Goal: Task Accomplishment & Management: Use online tool/utility

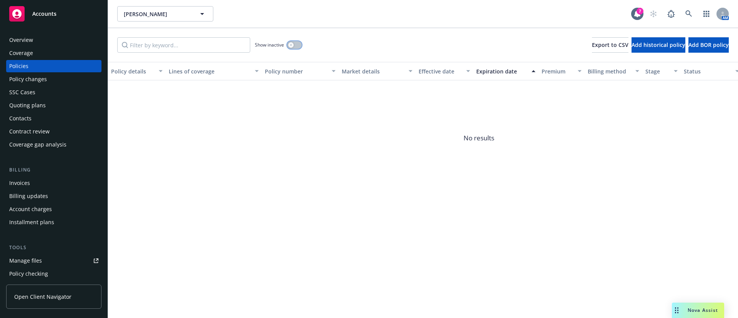
click at [294, 48] on button "button" at bounding box center [294, 45] width 15 height 8
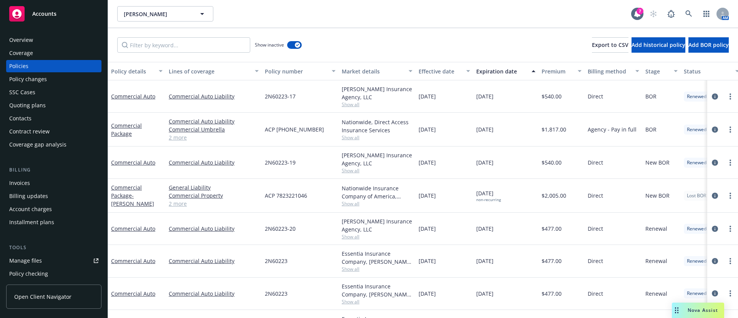
click at [508, 71] on div "Expiration date" at bounding box center [501, 71] width 51 height 8
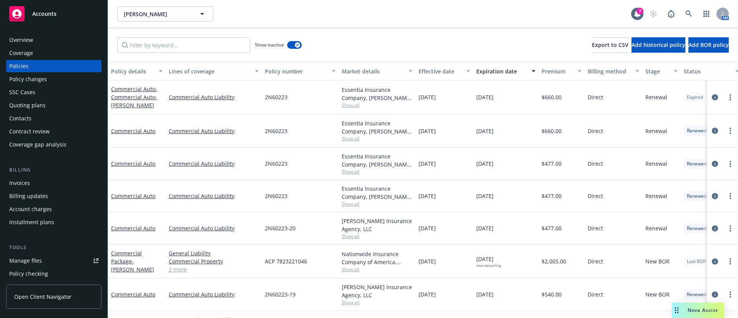
click at [347, 106] on span "Show all" at bounding box center [377, 105] width 71 height 7
click at [726, 97] on link "more" at bounding box center [730, 97] width 9 height 9
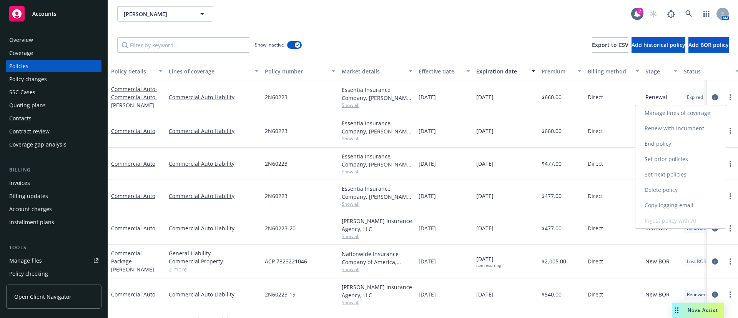
click at [682, 128] on link "Renew with incumbent" at bounding box center [681, 128] width 90 height 15
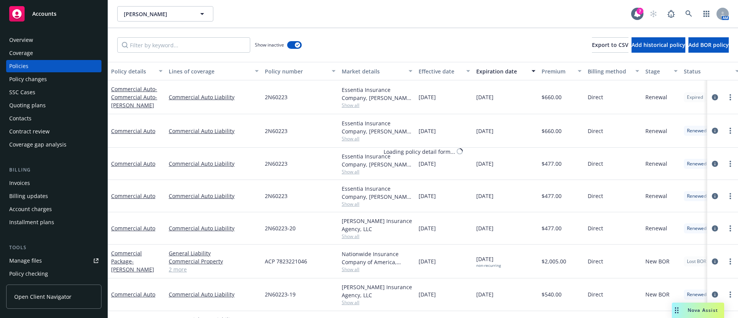
select select "12"
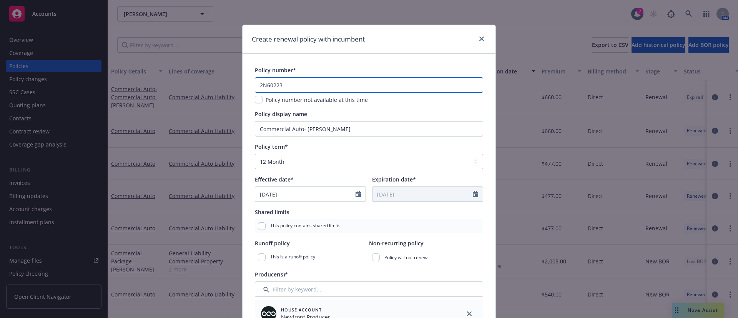
drag, startPoint x: 297, startPoint y: 78, endPoint x: 224, endPoint y: 74, distance: 73.1
click at [224, 74] on div "Create renewal policy with incumbent Policy number* 2N60223 Policy number not a…" at bounding box center [369, 159] width 738 height 318
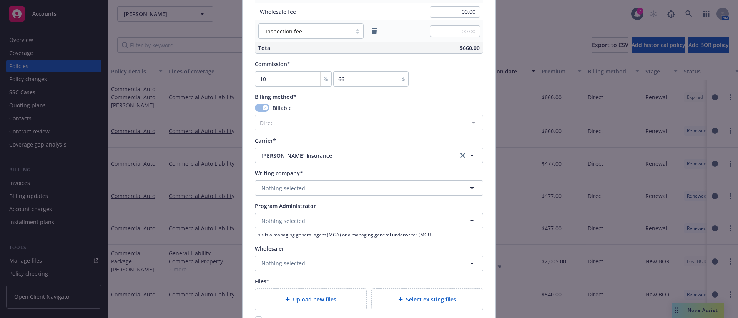
scroll to position [739, 0]
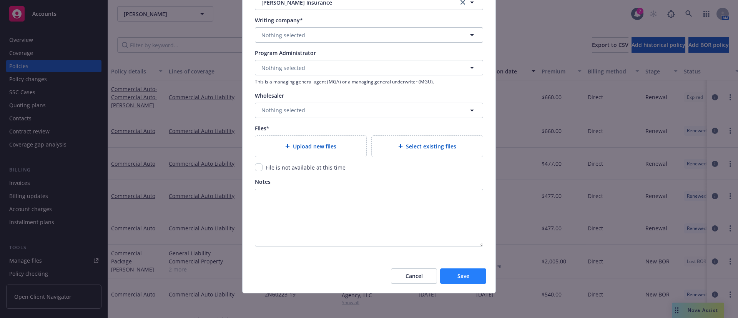
type input "Pending"
click at [456, 282] on button "Save" at bounding box center [463, 275] width 46 height 15
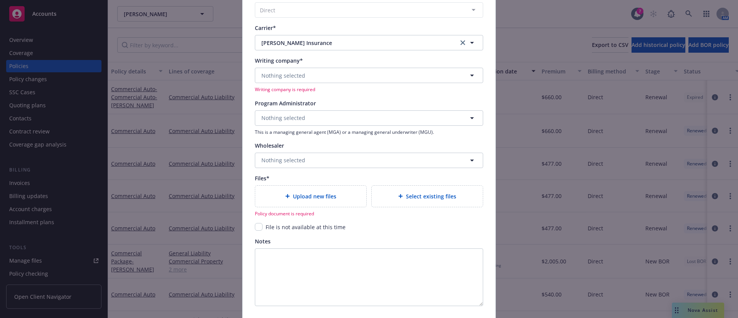
scroll to position [682, 0]
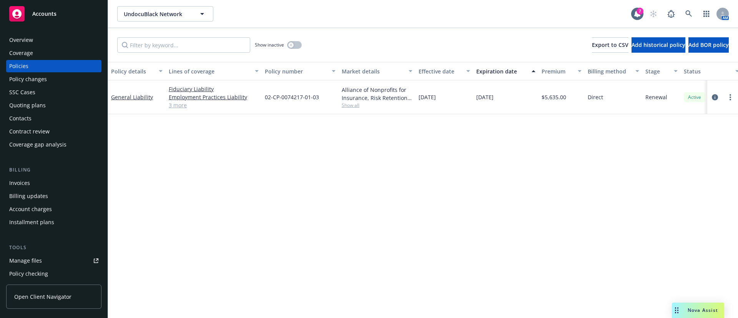
click at [348, 108] on span "Show all" at bounding box center [377, 105] width 71 height 7
click at [520, 181] on div "Policy details Lines of coverage Policy number Market details Effective date Ex…" at bounding box center [423, 190] width 630 height 256
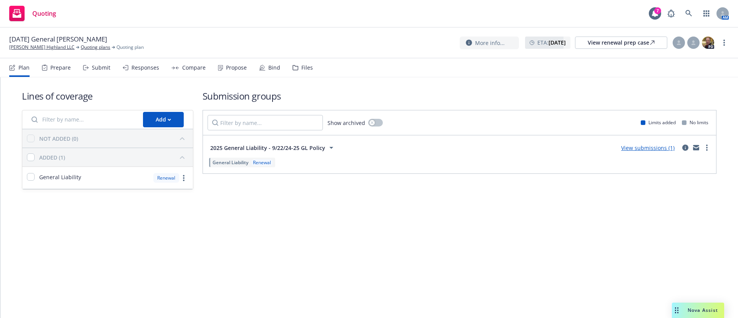
click at [221, 66] on div "Propose" at bounding box center [232, 67] width 29 height 18
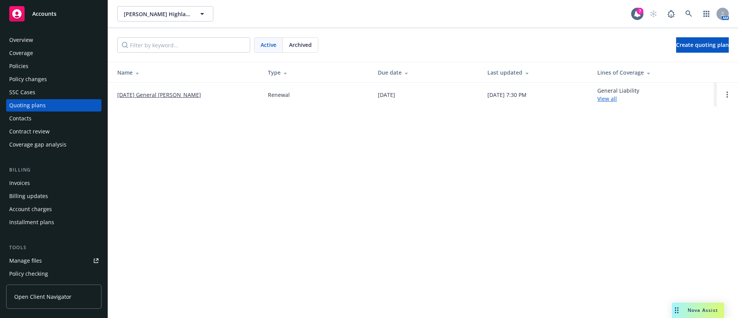
click at [47, 61] on div "Policies" at bounding box center [53, 66] width 89 height 12
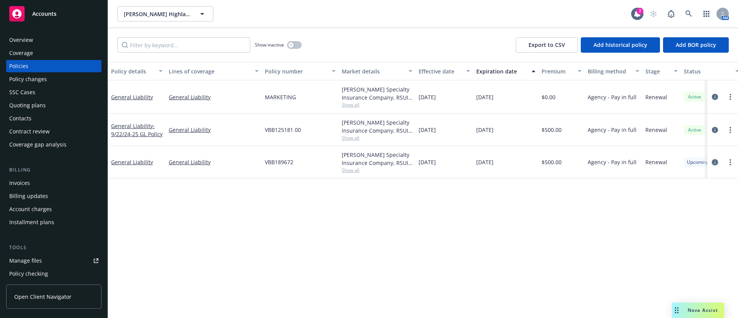
click at [716, 160] on icon "circleInformation" at bounding box center [715, 162] width 6 height 6
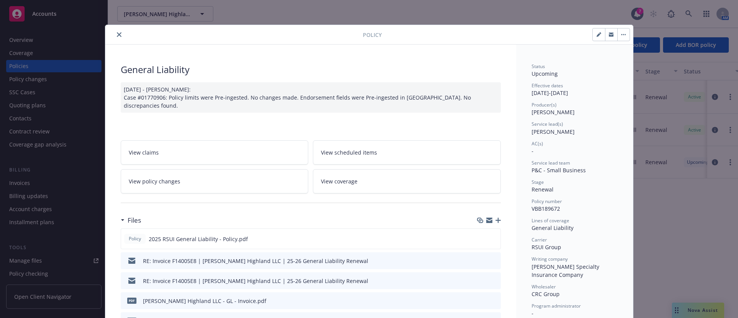
click at [117, 35] on icon "close" at bounding box center [119, 34] width 5 height 5
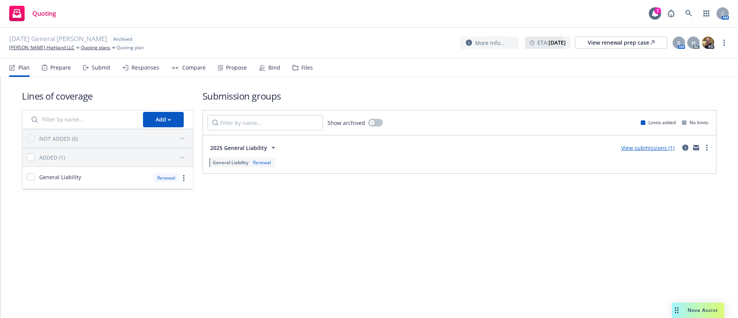
click at [215, 61] on div "Plan Prepare Submit Responses Compare Propose Bind Files" at bounding box center [161, 67] width 304 height 18
click at [221, 68] on div "Propose" at bounding box center [232, 67] width 29 height 18
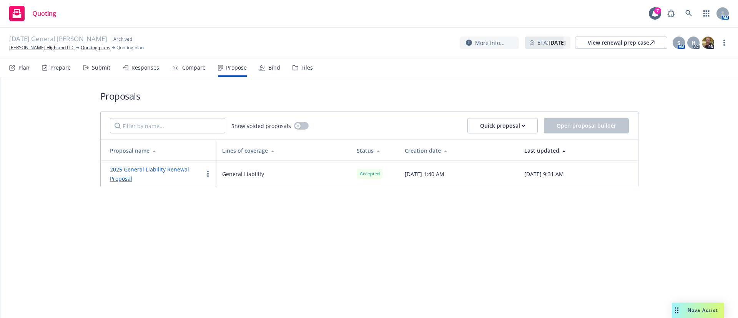
drag, startPoint x: 5, startPoint y: 48, endPoint x: 92, endPoint y: 51, distance: 86.2
click at [92, 51] on div "09/22/25 General Liability Renewal Archived Christine Pestoni Abreu Highland LL…" at bounding box center [369, 43] width 738 height 31
copy link "Christine Pestoni Abreu Highland LLC"
